Goal: Task Accomplishment & Management: Use online tool/utility

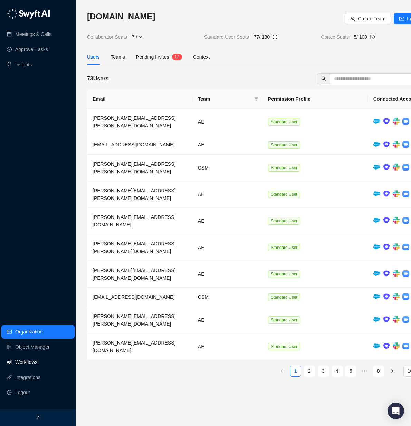
click at [17, 358] on link "Workflows" at bounding box center [26, 362] width 22 height 14
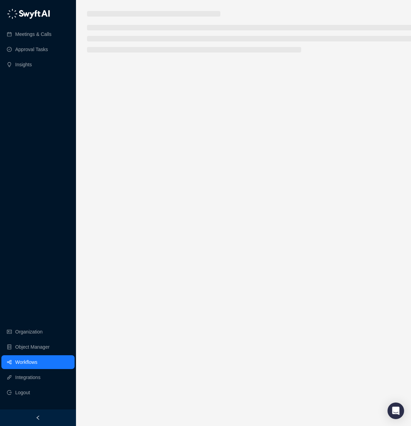
click at [24, 362] on link "Workflows" at bounding box center [26, 362] width 22 height 14
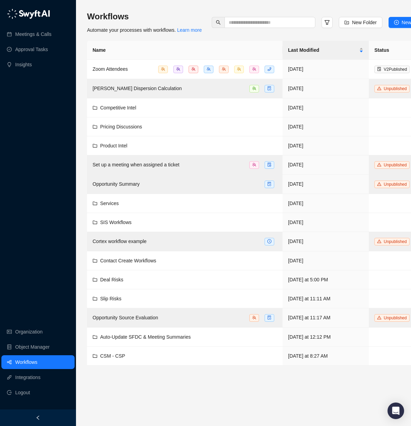
drag, startPoint x: 410, startPoint y: 5, endPoint x: 618, endPoint y: 16, distance: 208.9
click at [411, 16] on html "Meetings & Calls Approval Tasks Insights Organization Object Manager Workflows …" at bounding box center [205, 213] width 411 height 426
click at [118, 355] on span "CSM - CSP" at bounding box center [112, 356] width 25 height 6
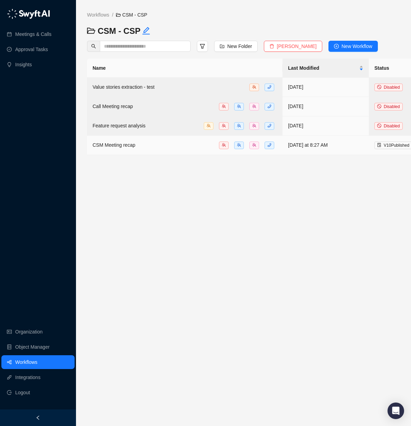
click at [125, 145] on span "CSM Meeting recap" at bounding box center [114, 145] width 43 height 6
click at [225, 238] on main "Workflows / CSM - CSP CSM - CSP New Folder Delete Folder New Workflow Name Last…" at bounding box center [262, 216] width 351 height 410
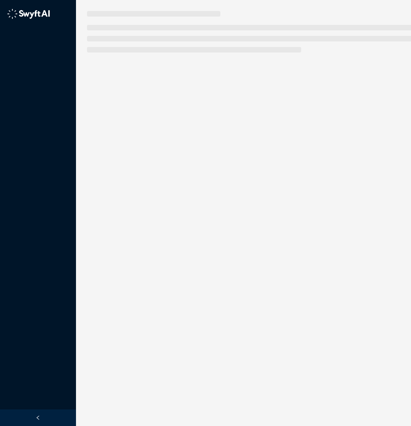
scroll to position [0, 0]
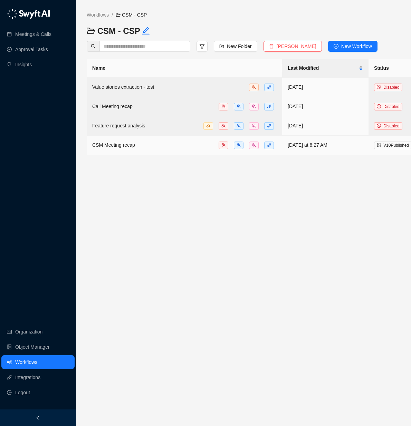
click at [120, 146] on span "CSM Meeting recap" at bounding box center [113, 145] width 43 height 6
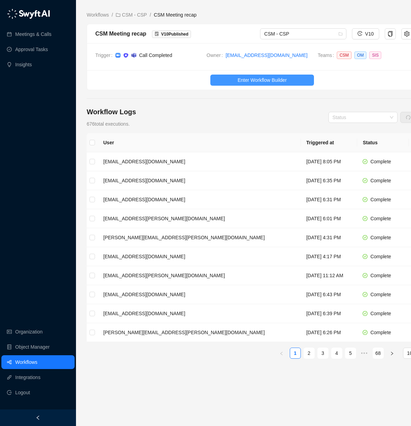
click at [263, 78] on span "Enter Workflow Builder" at bounding box center [262, 80] width 49 height 8
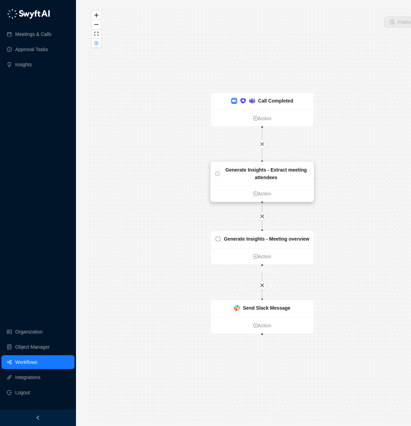
click at [267, 178] on strong "Generate Insights - Extract meeting attendees" at bounding box center [267, 173] width 82 height 13
click at [279, 248] on div "Generate Insights - Meeting overview" at bounding box center [262, 239] width 103 height 17
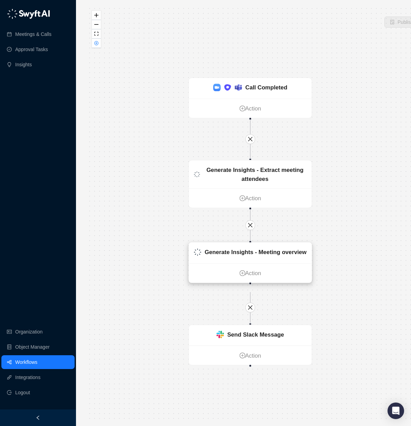
click at [257, 264] on div "Generate Insights - Meeting overview" at bounding box center [250, 253] width 123 height 21
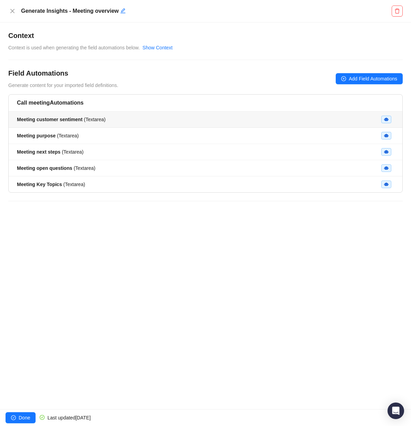
click at [140, 122] on div "Meeting customer sentiment ( Textarea )" at bounding box center [205, 120] width 377 height 8
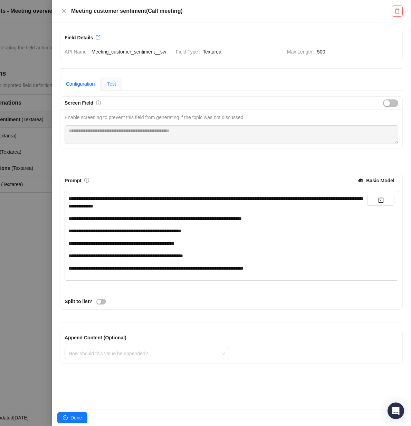
click at [119, 84] on div "Test" at bounding box center [111, 84] width 21 height 14
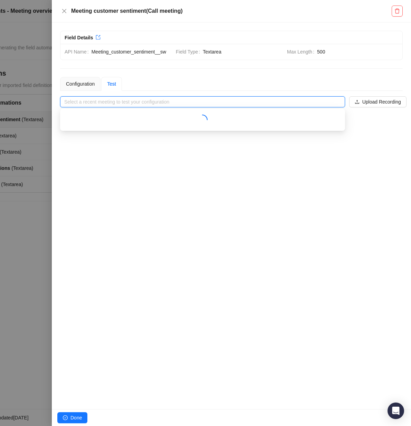
click at [83, 103] on input "search" at bounding box center [200, 102] width 273 height 10
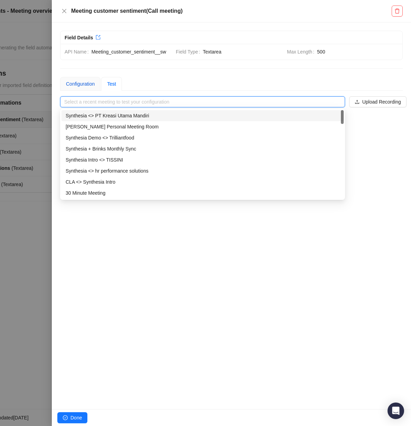
click at [77, 81] on div "Configuration" at bounding box center [80, 84] width 29 height 8
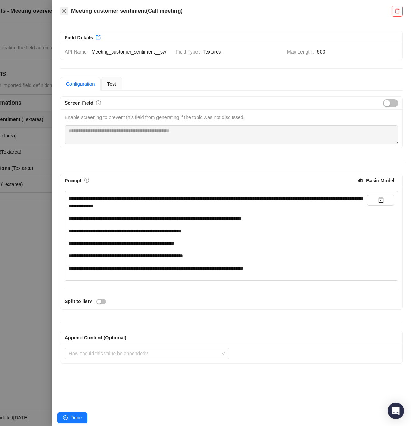
click at [64, 10] on icon "close" at bounding box center [64, 11] width 4 height 4
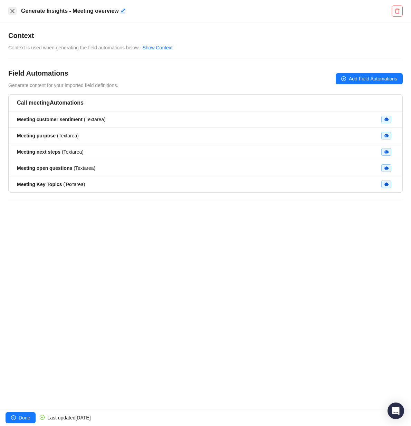
click at [13, 9] on icon "close" at bounding box center [12, 11] width 4 height 4
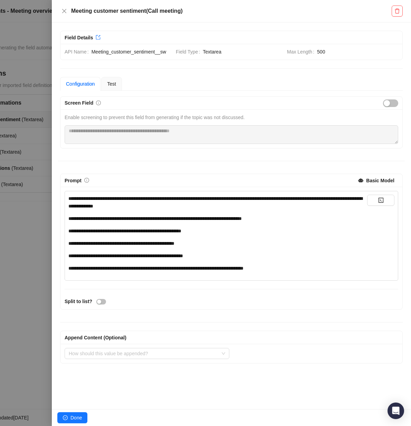
scroll to position [0, 0]
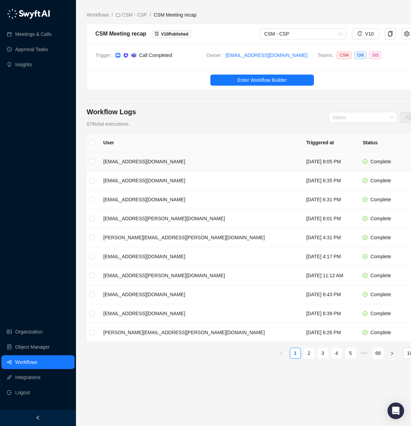
click at [141, 162] on td "[EMAIL_ADDRESS][DOMAIN_NAME]" at bounding box center [199, 161] width 203 height 19
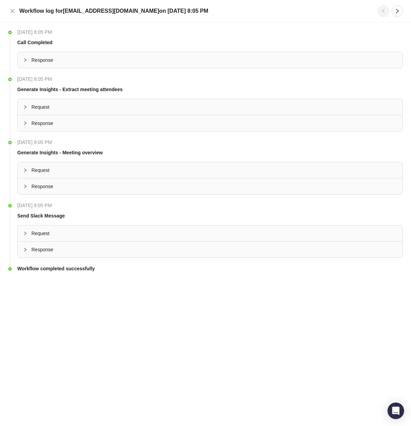
click at [20, 104] on div "Request" at bounding box center [210, 107] width 385 height 16
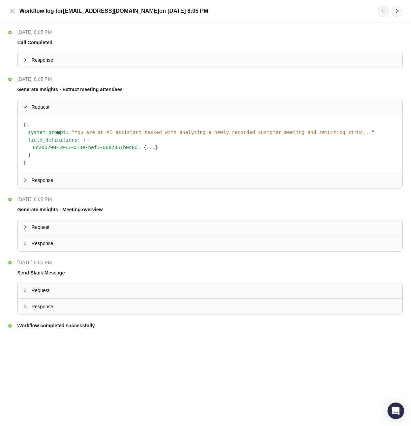
click at [27, 187] on div "Response" at bounding box center [210, 180] width 385 height 16
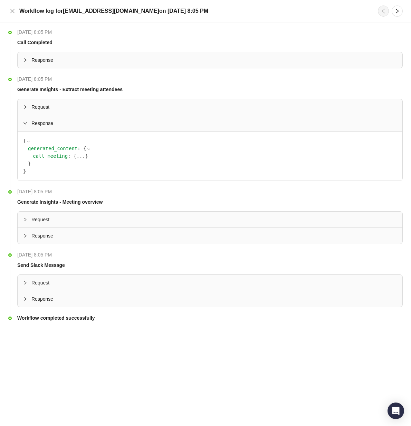
click at [38, 219] on span "Request" at bounding box center [213, 220] width 365 height 8
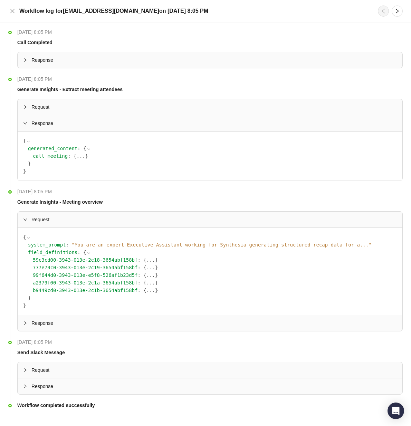
click at [38, 219] on span "Request" at bounding box center [213, 220] width 365 height 8
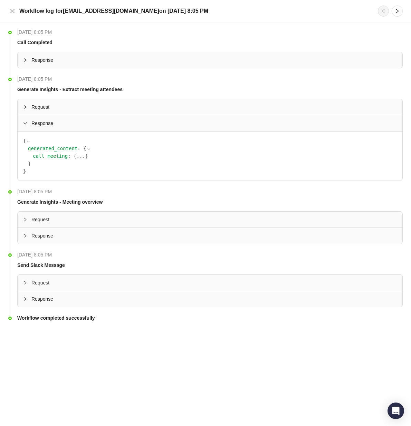
click at [41, 60] on span "Response" at bounding box center [213, 60] width 365 height 8
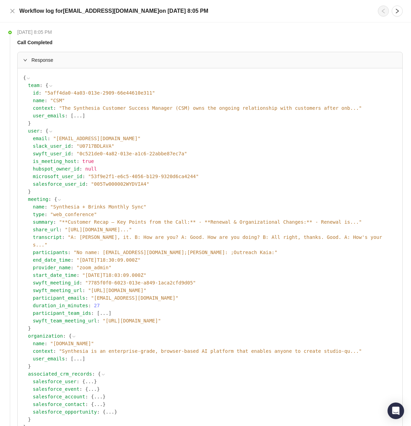
click at [0, 0] on icon at bounding box center [0, 0] width 0 height 0
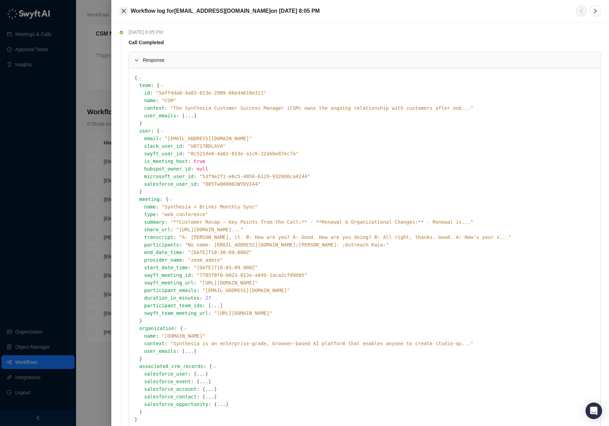
click at [121, 11] on icon "close" at bounding box center [124, 11] width 6 height 6
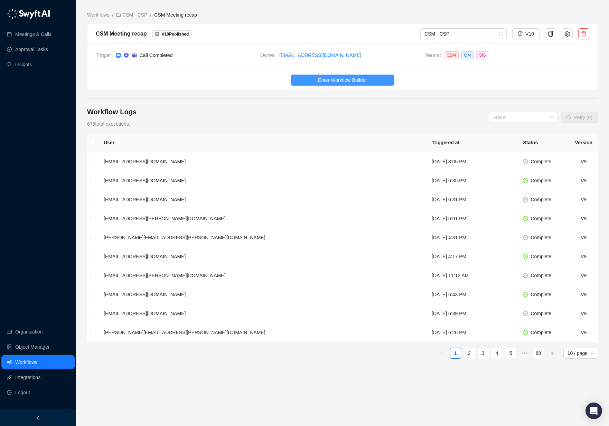
click at [356, 76] on span "Enter Workflow Builder" at bounding box center [342, 80] width 49 height 8
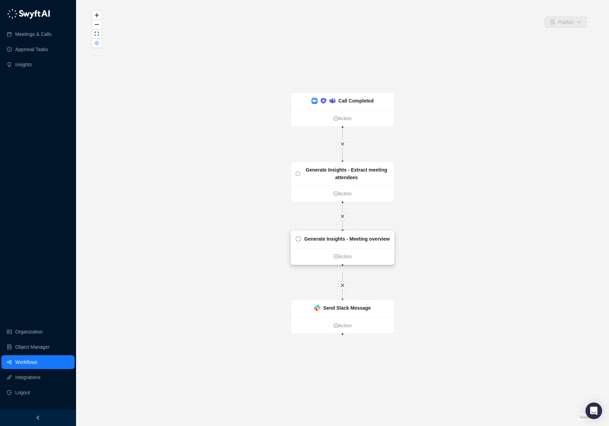
click at [361, 242] on div "Generate Insights - Meeting overview" at bounding box center [346, 239] width 85 height 8
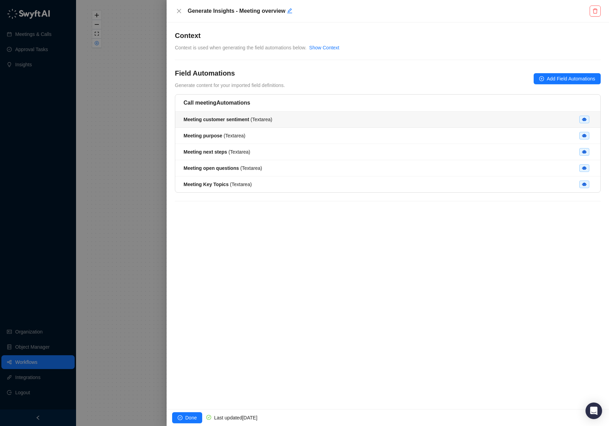
click at [232, 117] on strong "Meeting customer sentiment" at bounding box center [216, 120] width 66 height 6
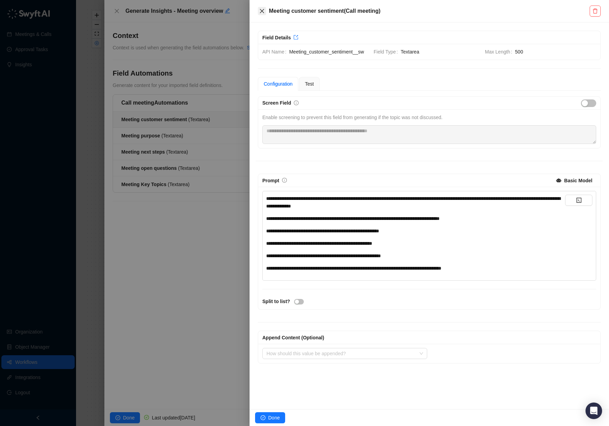
click at [262, 11] on icon "close" at bounding box center [262, 11] width 4 height 4
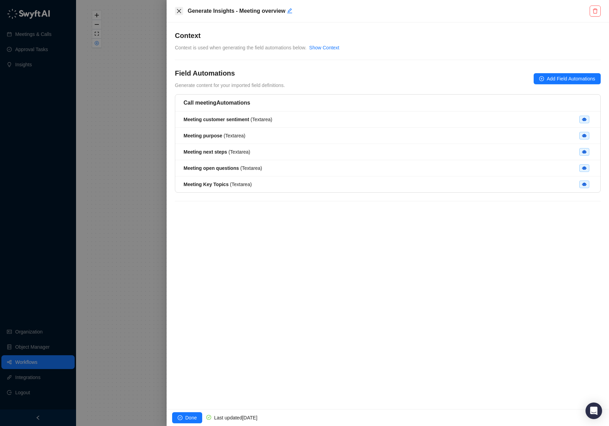
click at [179, 8] on icon "close" at bounding box center [179, 11] width 6 height 6
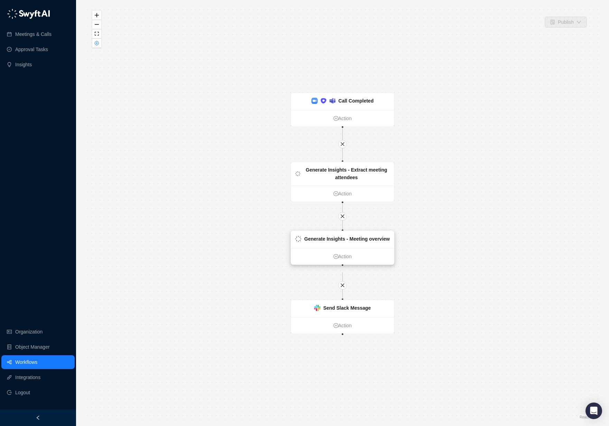
click at [343, 241] on strong "Generate Insights - Meeting overview" at bounding box center [346, 239] width 85 height 6
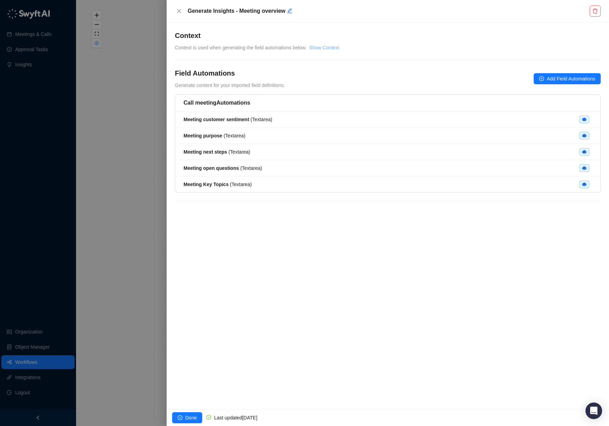
click at [339, 45] on link "Show Context" at bounding box center [324, 48] width 30 height 6
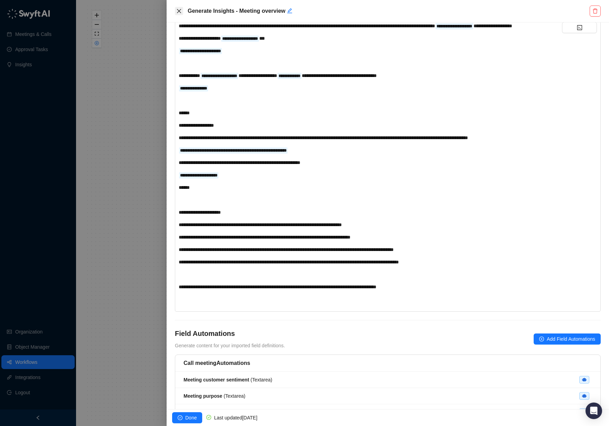
click at [179, 10] on icon "close" at bounding box center [179, 11] width 6 height 6
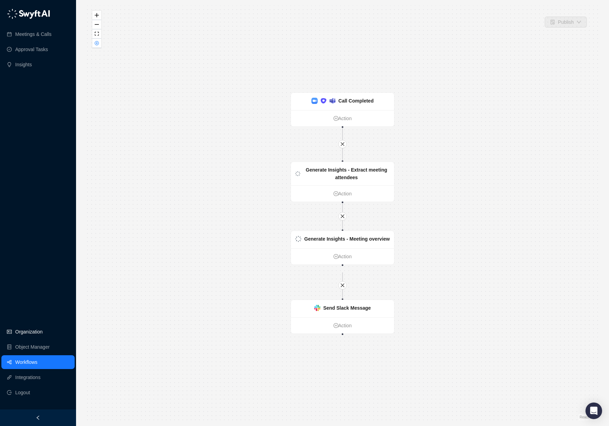
click at [35, 329] on link "Organization" at bounding box center [28, 332] width 27 height 14
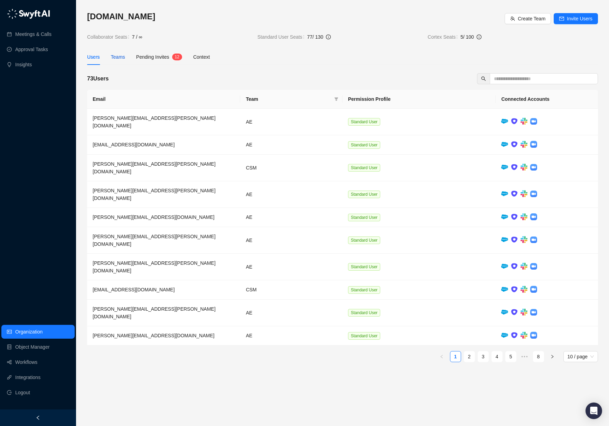
click at [113, 56] on div "Teams" at bounding box center [118, 57] width 14 height 8
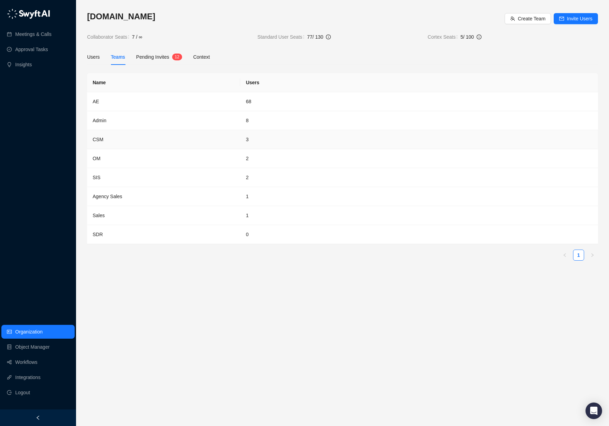
click at [95, 139] on td "CSM" at bounding box center [163, 139] width 153 height 19
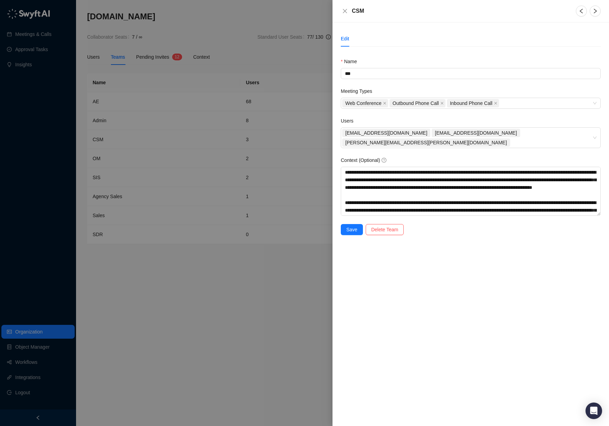
click at [152, 118] on div at bounding box center [304, 213] width 609 height 426
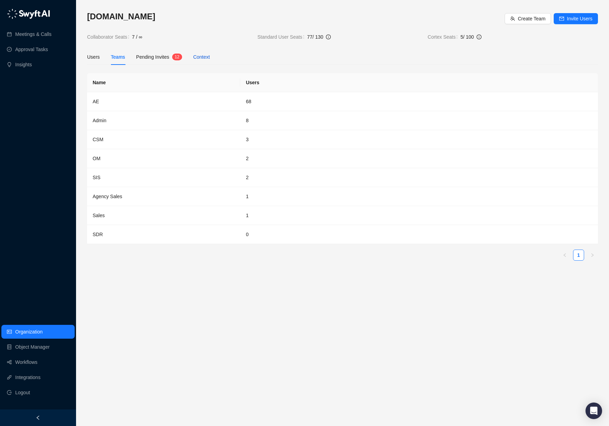
click at [205, 55] on div "Context" at bounding box center [201, 57] width 17 height 8
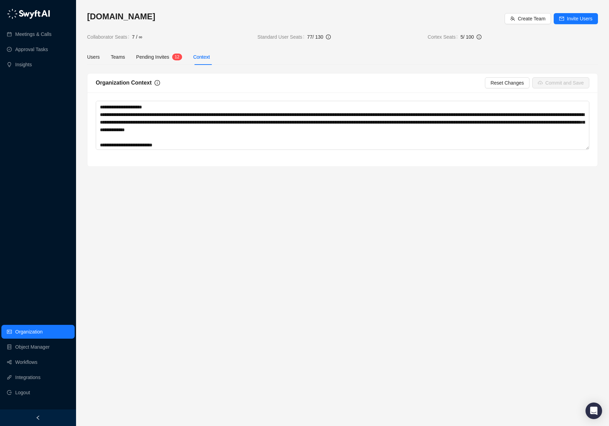
scroll to position [331, 0]
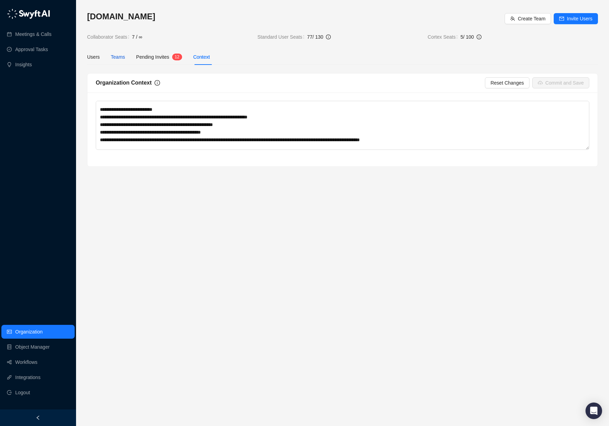
click at [124, 56] on div "Teams" at bounding box center [118, 57] width 14 height 8
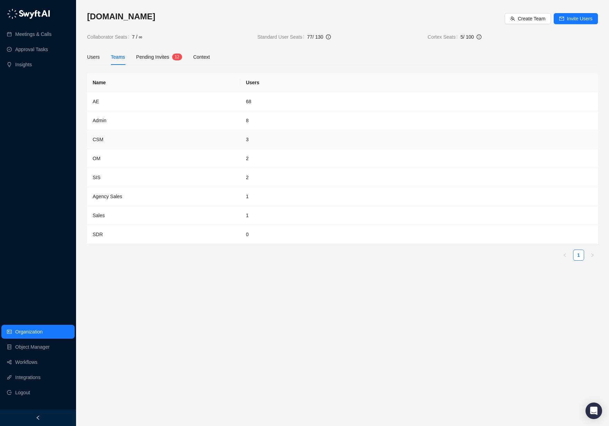
click at [99, 139] on td "CSM" at bounding box center [163, 139] width 153 height 19
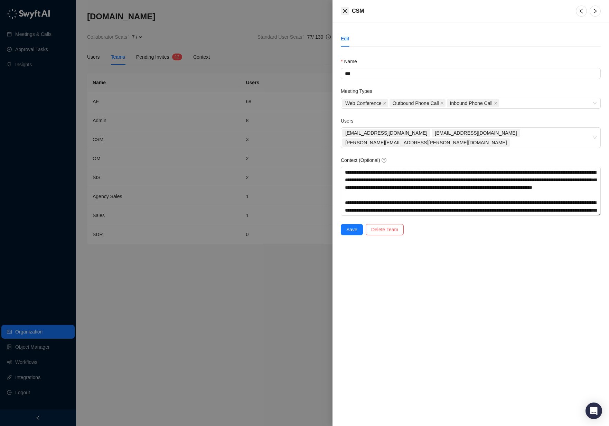
click at [345, 10] on icon "close" at bounding box center [345, 11] width 4 height 4
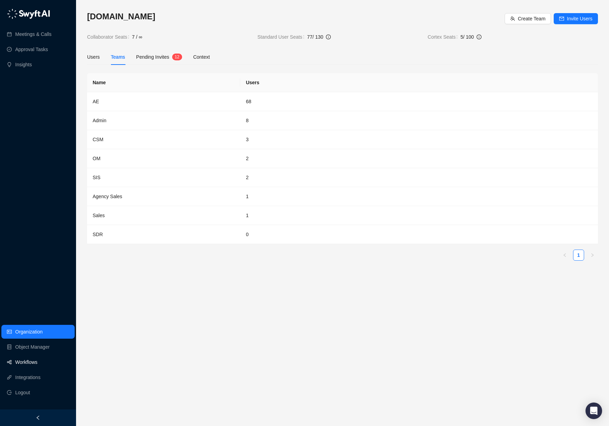
click at [27, 368] on link "Workflows" at bounding box center [26, 362] width 22 height 14
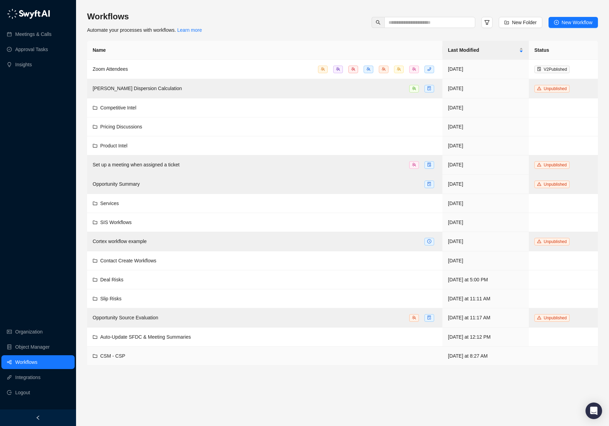
click at [122, 360] on td "CSM - CSP" at bounding box center [264, 356] width 355 height 19
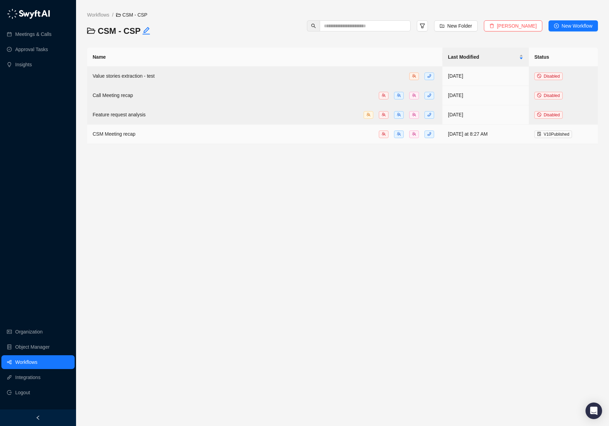
click at [112, 135] on span "CSM Meeting recap" at bounding box center [114, 134] width 43 height 6
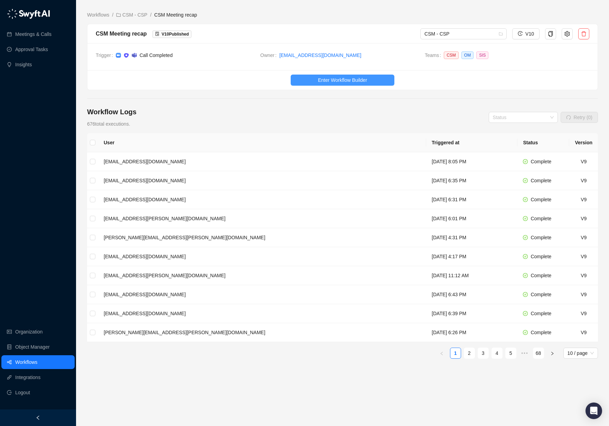
click at [365, 78] on span "Enter Workflow Builder" at bounding box center [342, 80] width 49 height 8
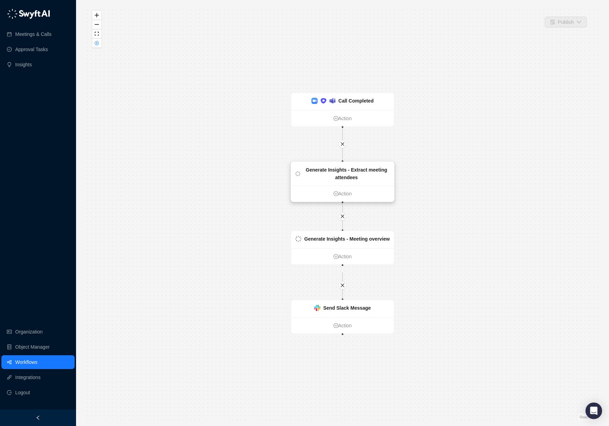
click at [337, 177] on strong "Generate Insights - Extract meeting attendees" at bounding box center [347, 173] width 82 height 13
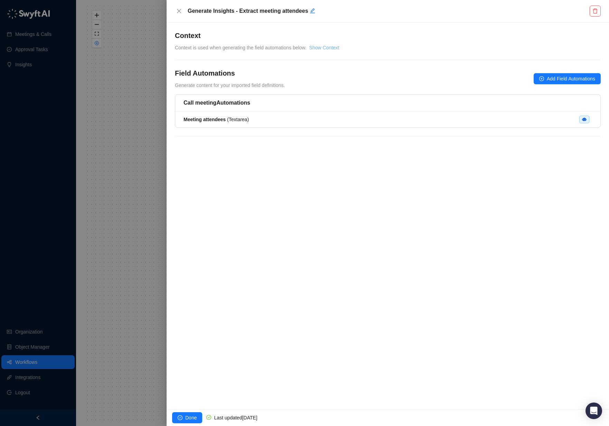
click at [323, 45] on link "Show Context" at bounding box center [324, 48] width 30 height 6
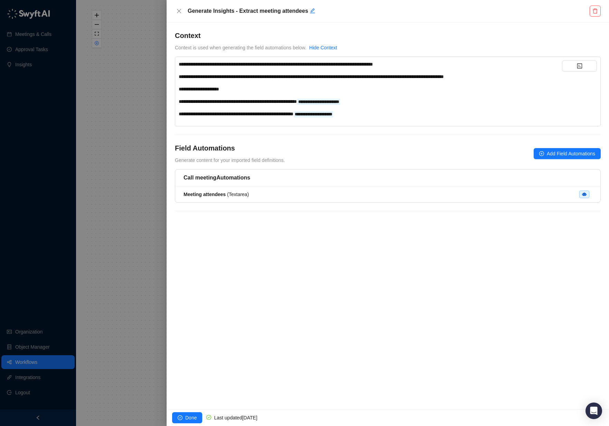
click at [405, 91] on div "**********" at bounding box center [370, 89] width 383 height 8
click at [178, 13] on icon "close" at bounding box center [179, 11] width 6 height 6
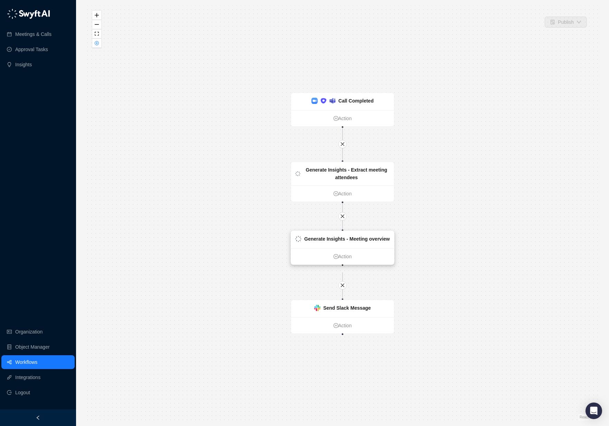
click at [341, 242] on strong "Generate Insights - Meeting overview" at bounding box center [346, 239] width 85 height 6
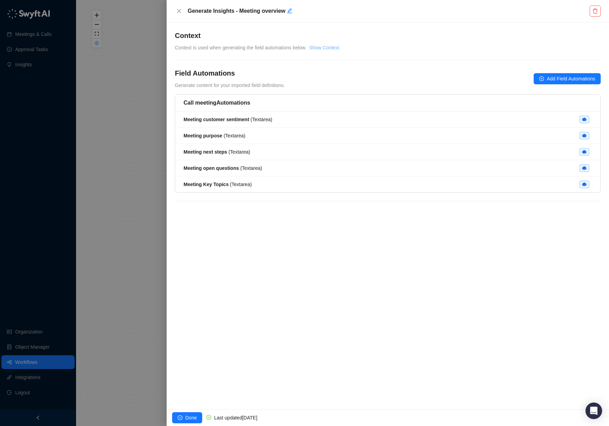
click at [337, 47] on link "Show Context" at bounding box center [324, 48] width 30 height 6
